Goal: Task Accomplishment & Management: Use online tool/utility

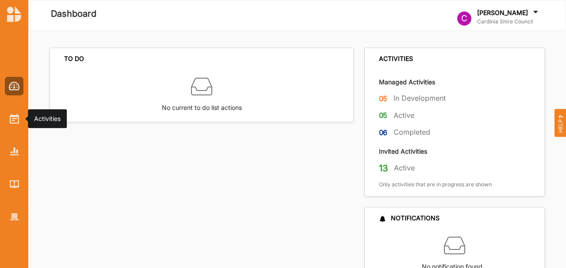
click at [9, 120] on div at bounding box center [14, 119] width 19 height 19
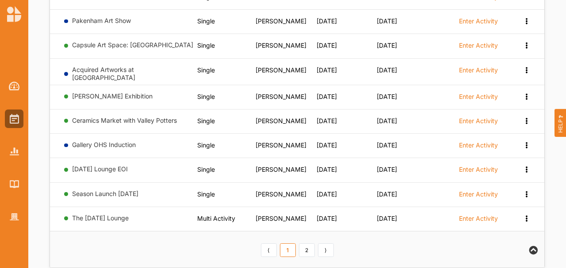
scroll to position [541, 0]
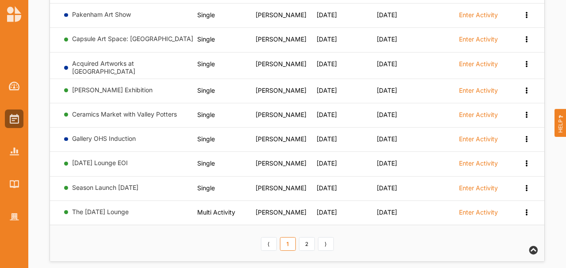
click at [303, 238] on link "2" at bounding box center [307, 245] width 16 height 14
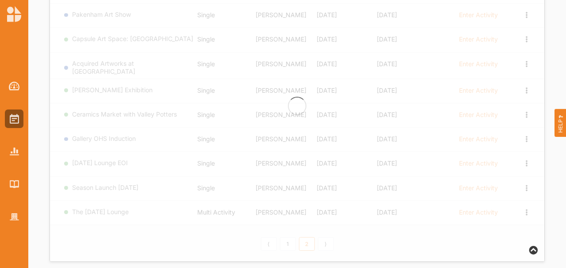
scroll to position [446, 0]
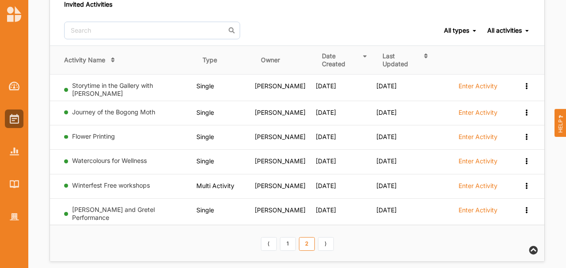
click at [282, 238] on link "1" at bounding box center [288, 245] width 16 height 14
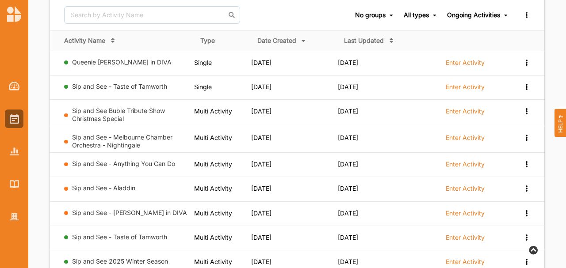
scroll to position [239, 0]
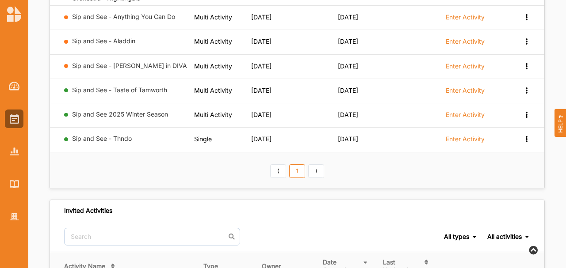
click at [472, 111] on label "Enter Activity" at bounding box center [465, 115] width 39 height 8
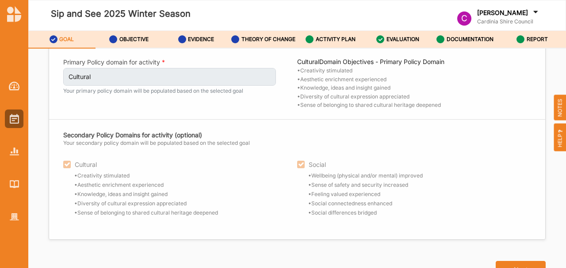
click at [344, 39] on label "ACTIVITY PLAN" at bounding box center [336, 39] width 40 height 7
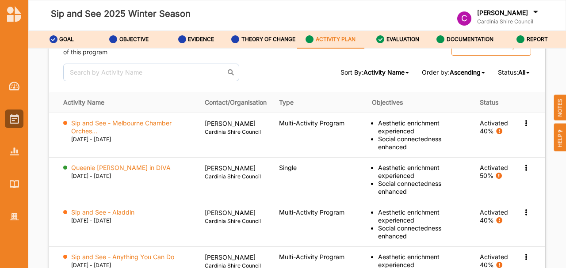
scroll to position [1144, 0]
click at [14, 114] on img at bounding box center [14, 119] width 9 height 10
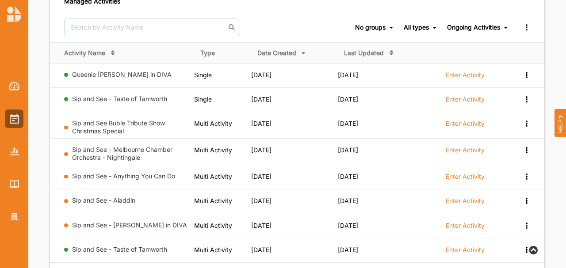
scroll to position [29, 0]
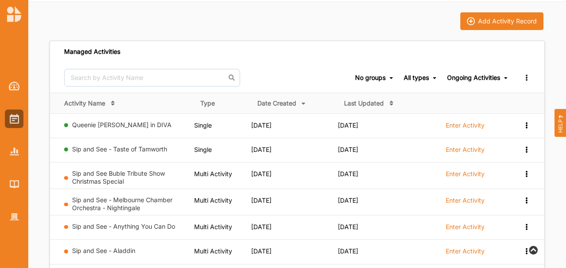
click at [209, 101] on th "Type" at bounding box center [222, 103] width 57 height 21
click at [379, 75] on div "No groups" at bounding box center [370, 78] width 31 height 8
click at [420, 81] on span "All types All types Single Grant Festival Multi Activity Linked" at bounding box center [421, 78] width 34 height 30
click at [421, 75] on div "All types" at bounding box center [416, 78] width 25 height 8
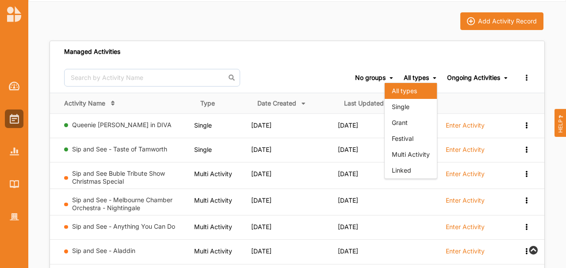
click at [404, 108] on div "Single" at bounding box center [411, 107] width 52 height 16
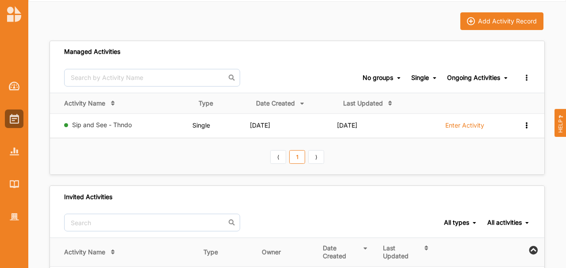
click at [417, 78] on div "Single" at bounding box center [420, 78] width 18 height 8
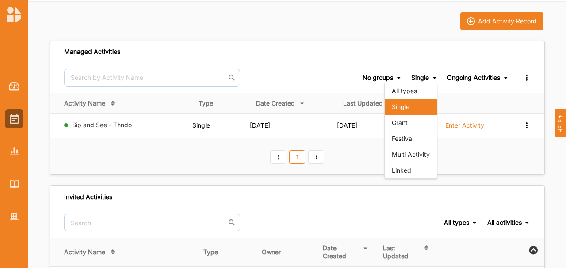
click at [455, 76] on div "Ongoing Activities" at bounding box center [473, 78] width 53 height 8
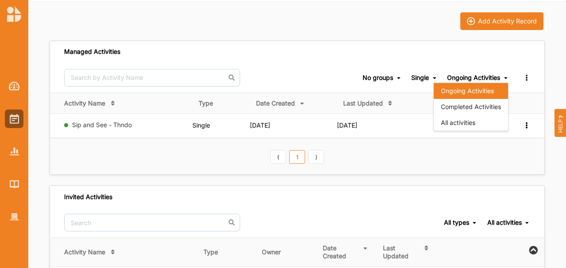
click at [433, 74] on div "Single All types Single Grant Festival Multi Activity Linked" at bounding box center [424, 78] width 26 height 8
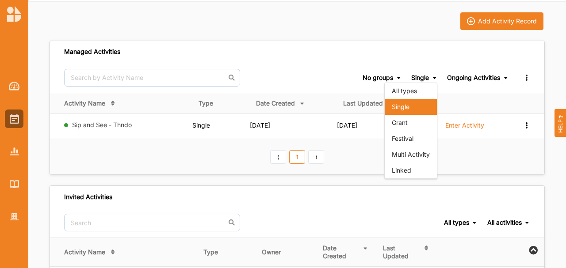
click at [412, 167] on div "Linked" at bounding box center [411, 171] width 52 height 16
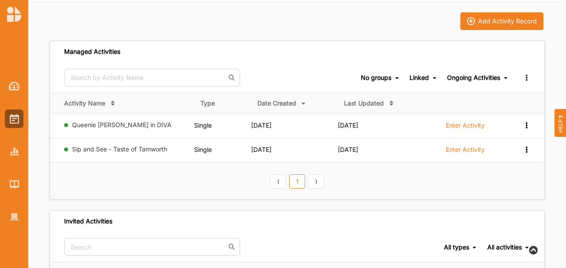
click at [467, 126] on label "Enter Activity" at bounding box center [465, 126] width 39 height 8
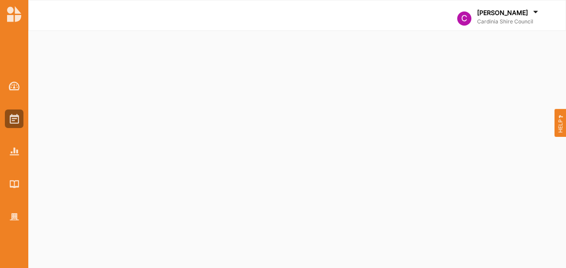
select select "2"
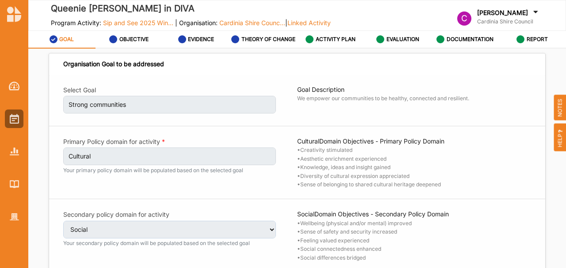
click at [317, 38] on label "ACTIVITY PLAN" at bounding box center [336, 39] width 40 height 7
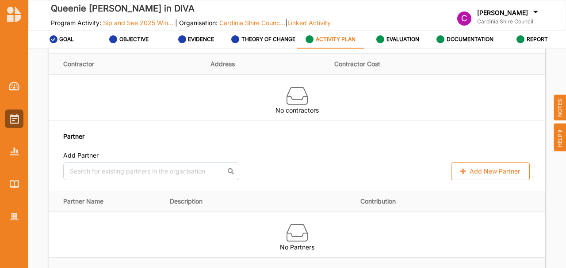
scroll to position [1002, 0]
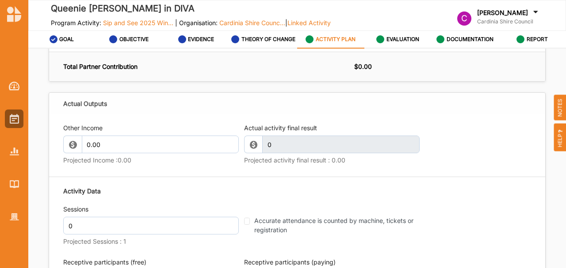
click at [395, 41] on label "EVALUATION" at bounding box center [403, 39] width 33 height 7
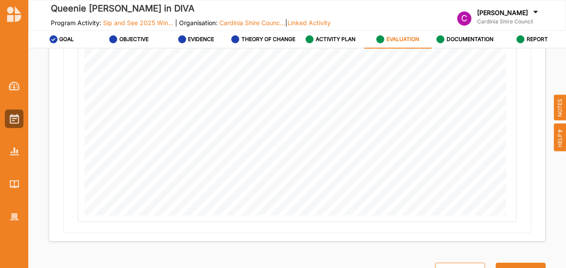
click at [473, 41] on label "DOCUMENTATION" at bounding box center [470, 39] width 47 height 7
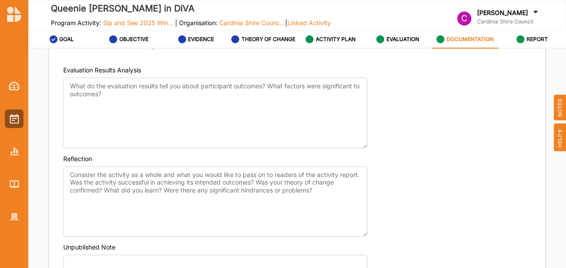
scroll to position [641, 0]
